Goal: Transaction & Acquisition: Purchase product/service

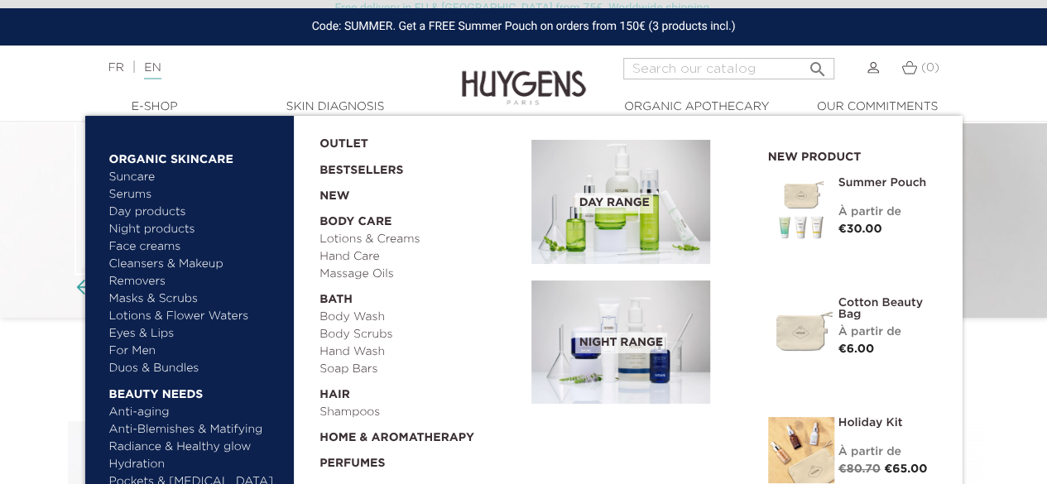
scroll to position [173, 0]
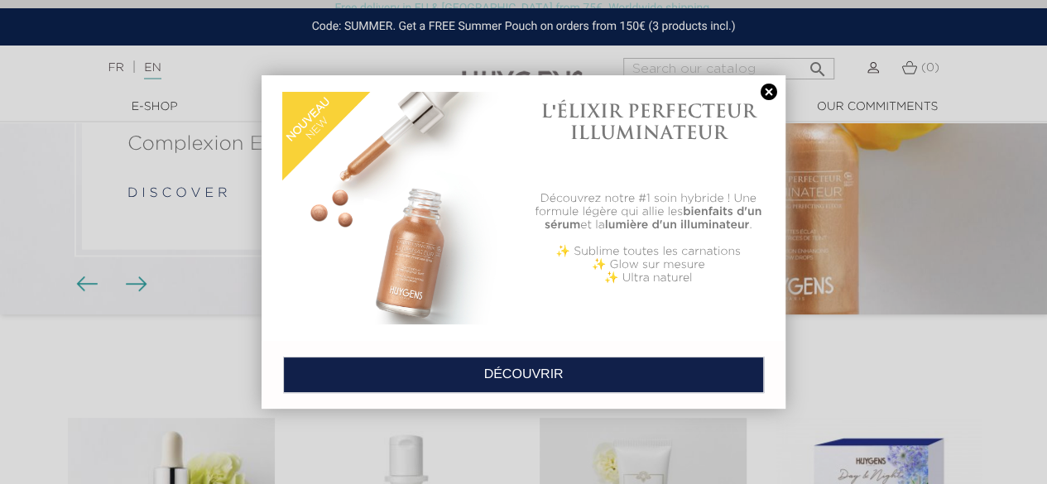
click at [769, 92] on link at bounding box center [768, 92] width 23 height 17
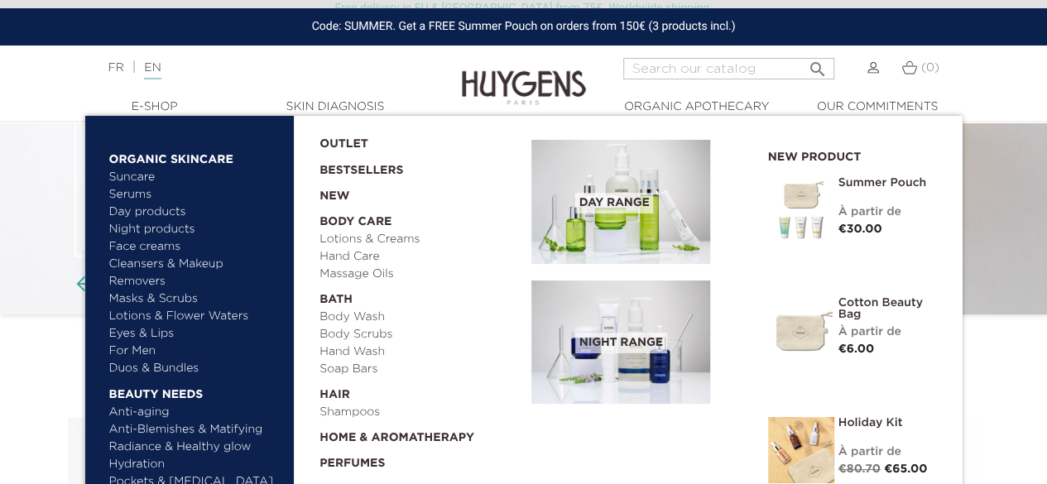
click at [156, 160] on link "  Organic Skincare" at bounding box center [195, 155] width 173 height 26
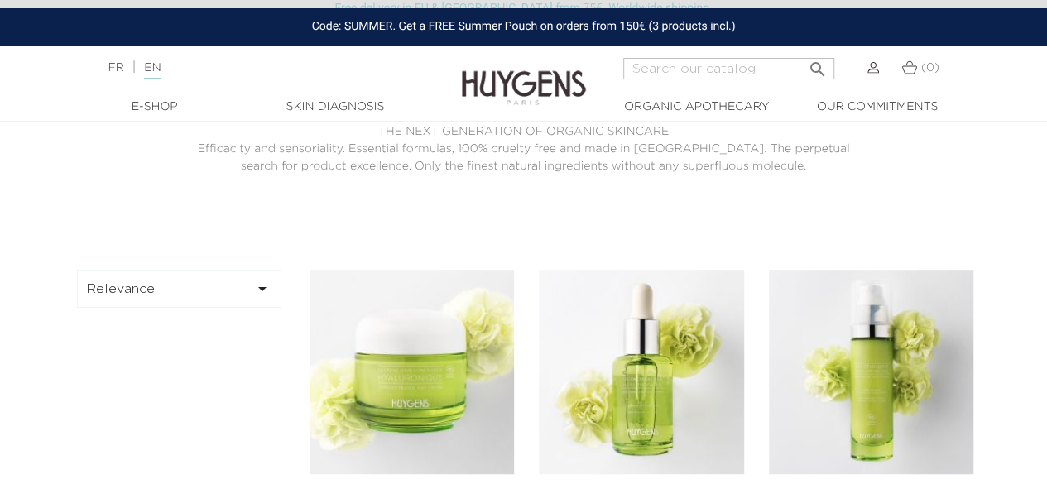
scroll to position [313, 0]
click at [228, 291] on button "Relevance " at bounding box center [179, 288] width 205 height 38
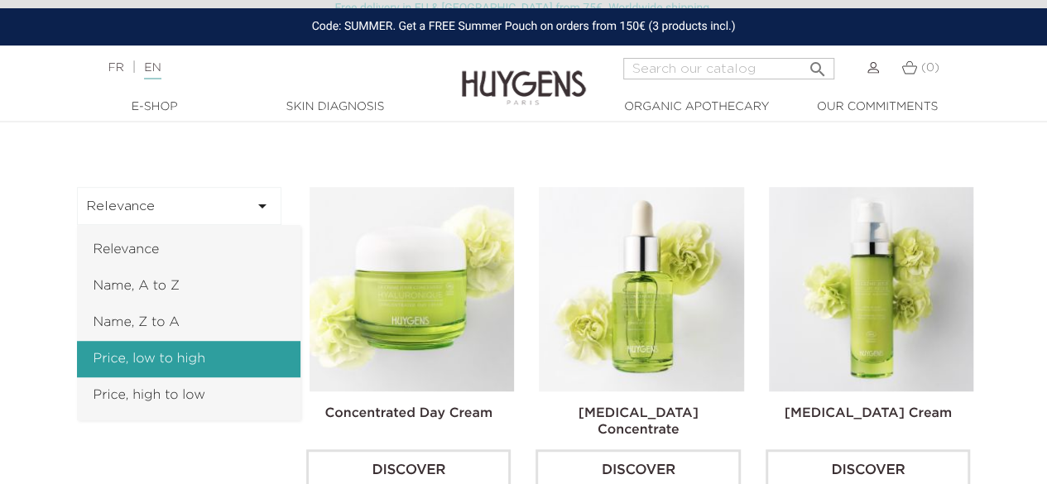
scroll to position [397, 0]
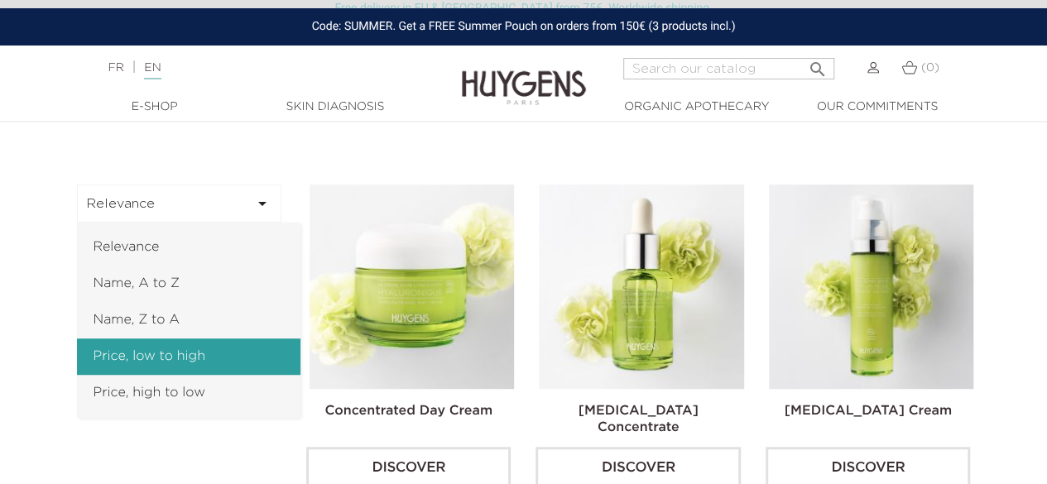
click at [199, 357] on link "Price, low to high" at bounding box center [188, 357] width 223 height 36
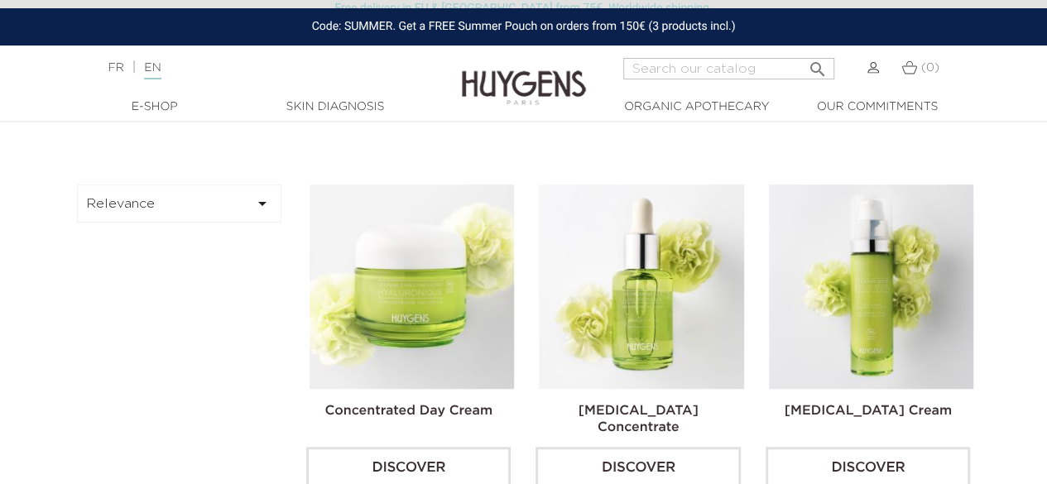
click at [191, 203] on button "Relevance " at bounding box center [179, 204] width 205 height 38
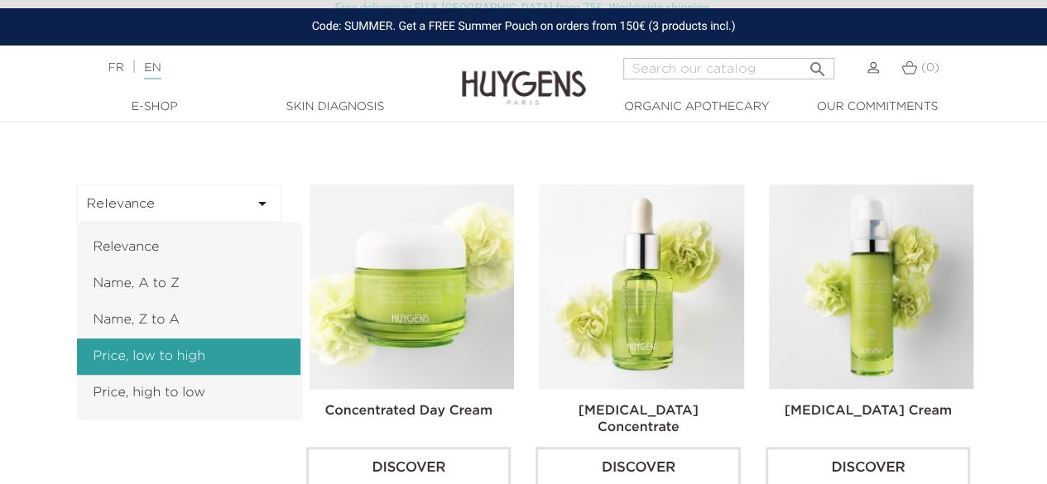
click at [111, 357] on link "Price, low to high" at bounding box center [188, 357] width 223 height 36
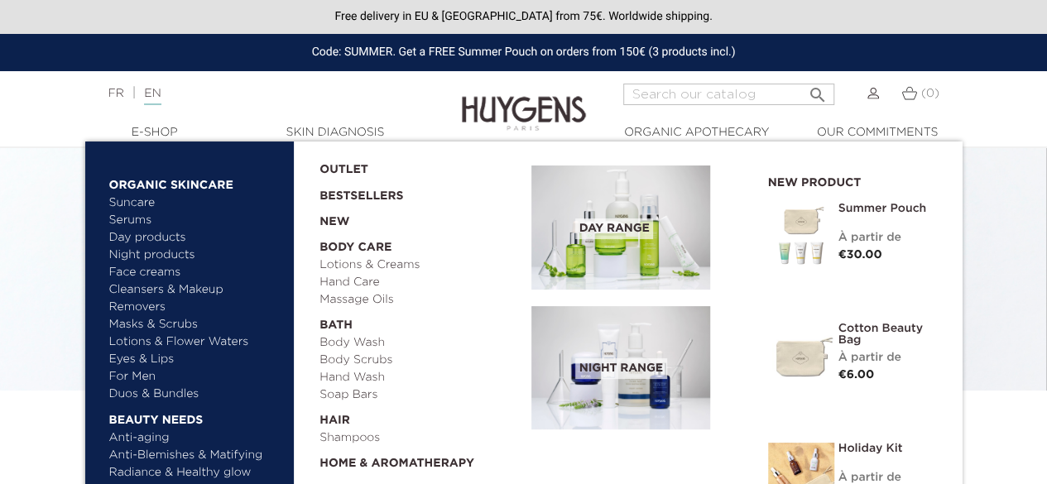
click at [162, 418] on link "  Beauty needs" at bounding box center [195, 416] width 173 height 26
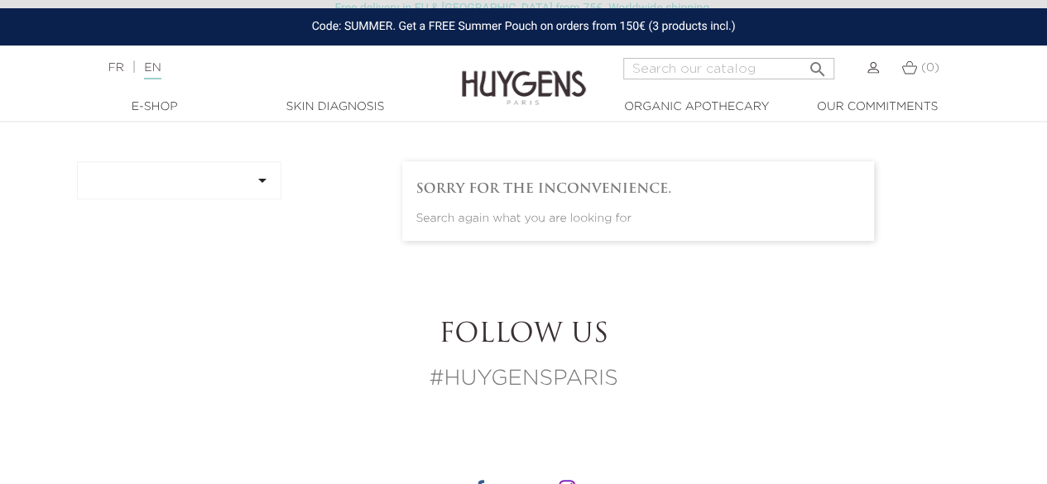
scroll to position [402, 0]
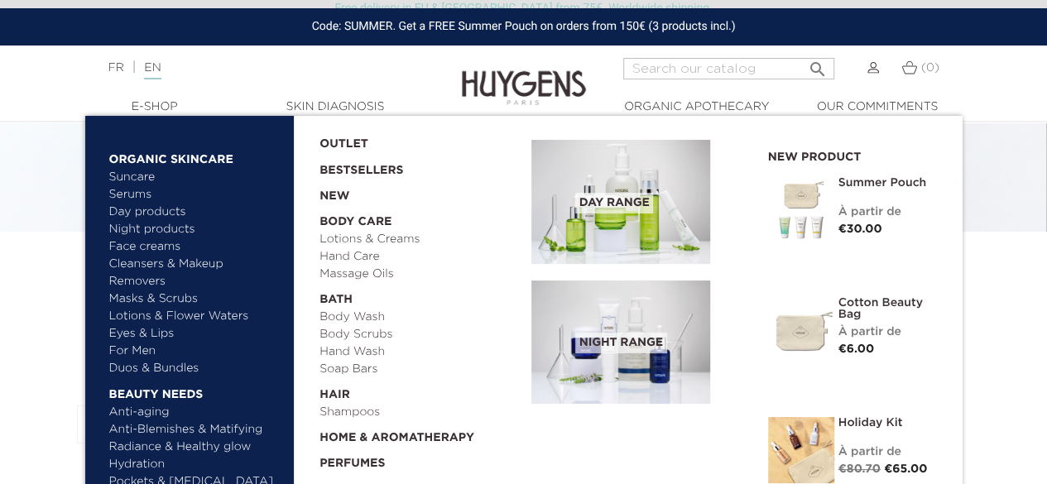
scroll to position [157, 0]
click at [169, 426] on link "Anti-Blemishes & Matifying" at bounding box center [195, 429] width 173 height 17
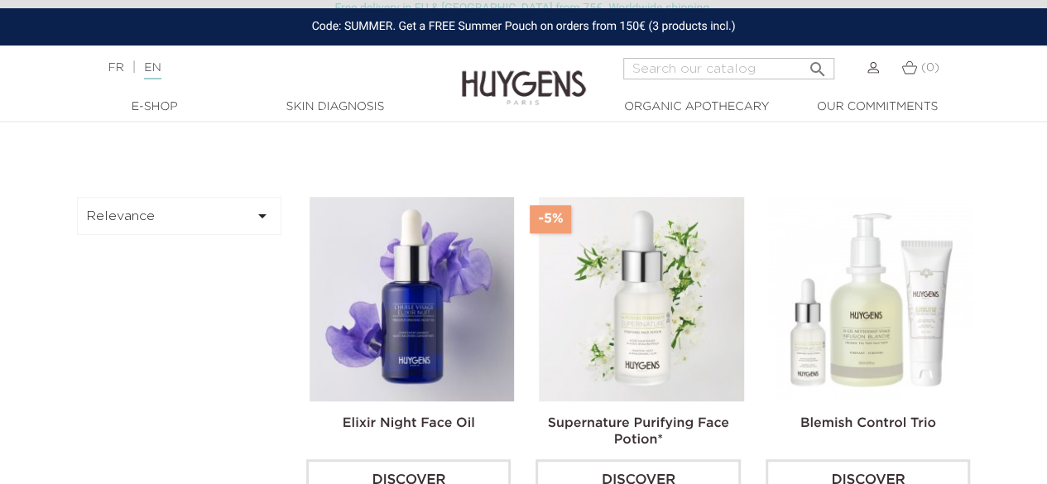
scroll to position [430, 0]
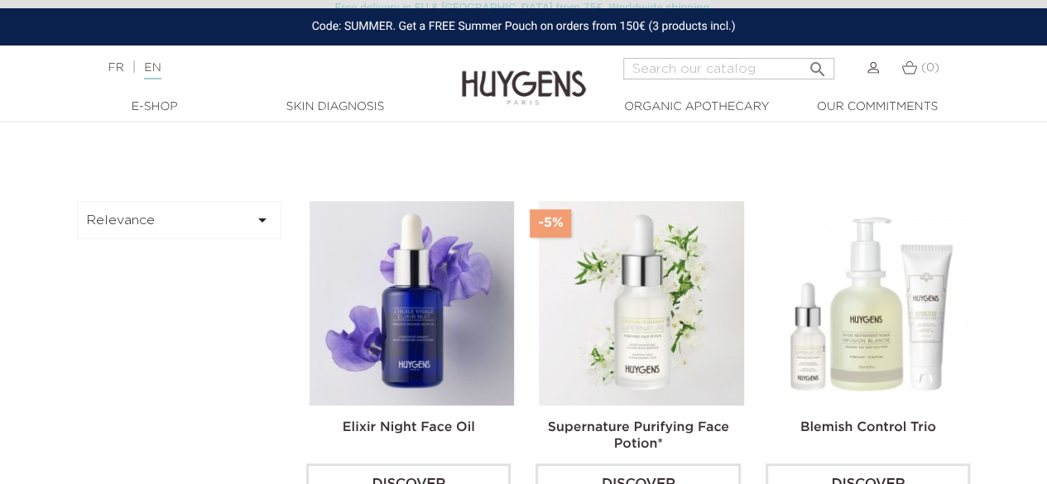
click at [223, 224] on button "Relevance " at bounding box center [179, 220] width 205 height 38
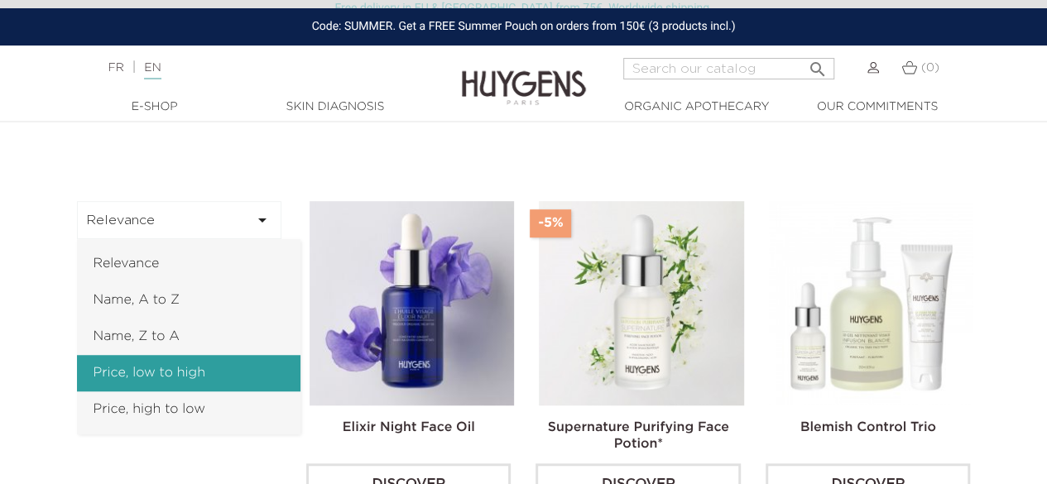
click at [184, 365] on link "Price, low to high" at bounding box center [188, 373] width 223 height 36
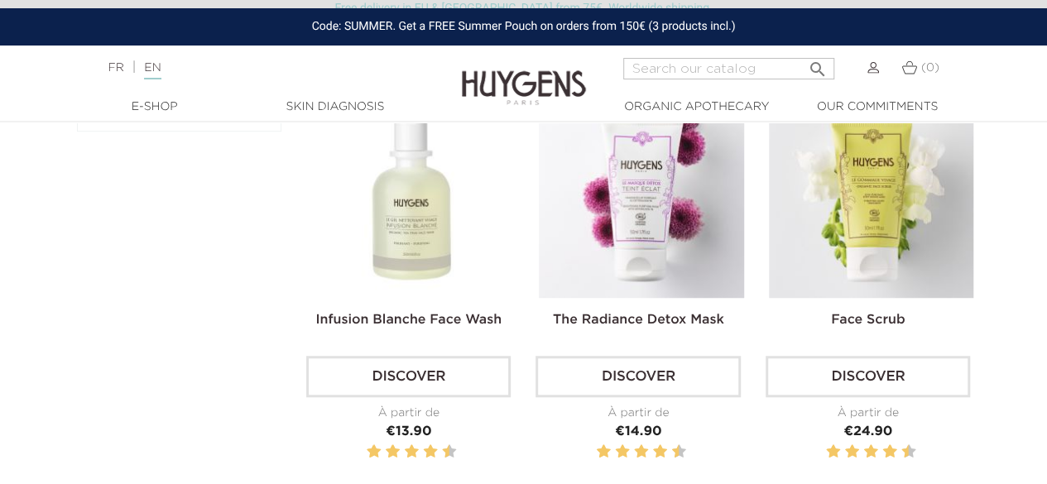
scroll to position [537, 0]
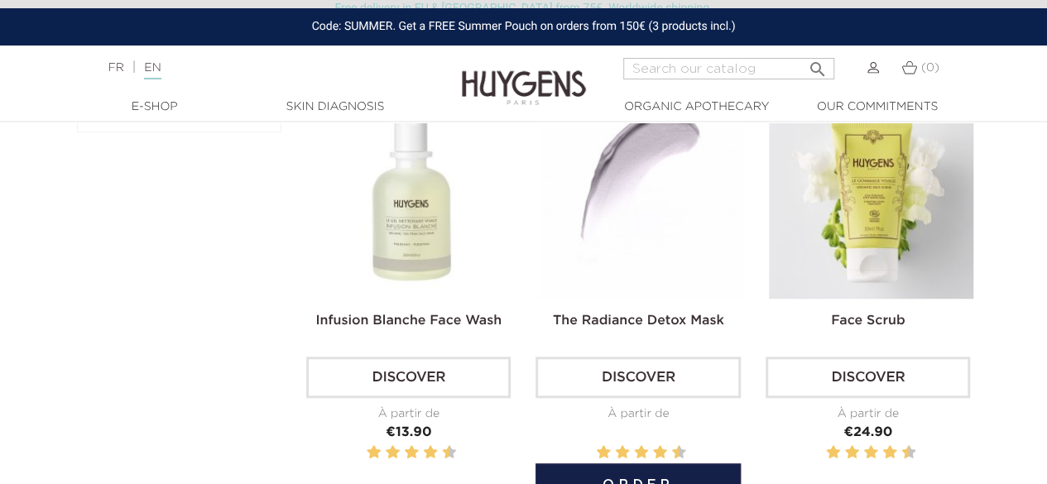
click at [591, 369] on link "Discover" at bounding box center [638, 377] width 204 height 41
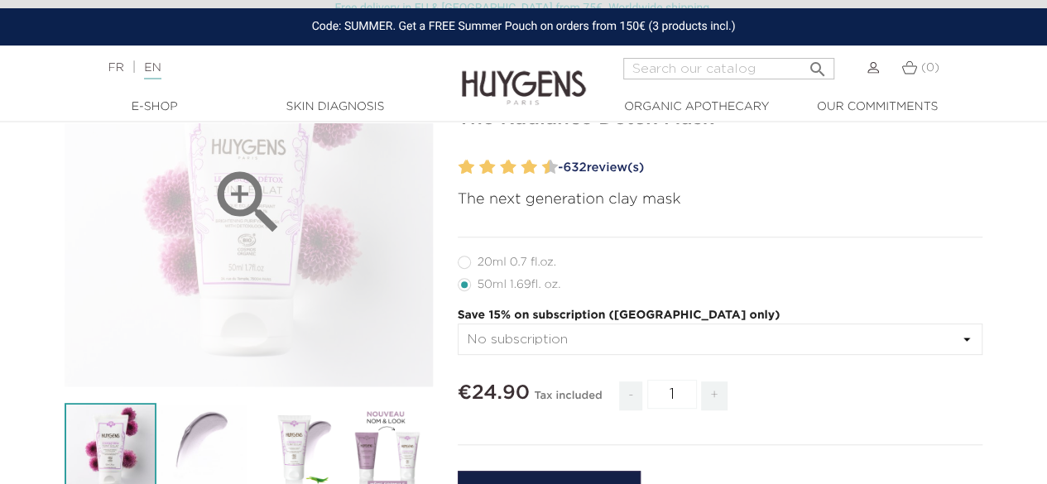
scroll to position [202, 0]
